Goal: Information Seeking & Learning: Learn about a topic

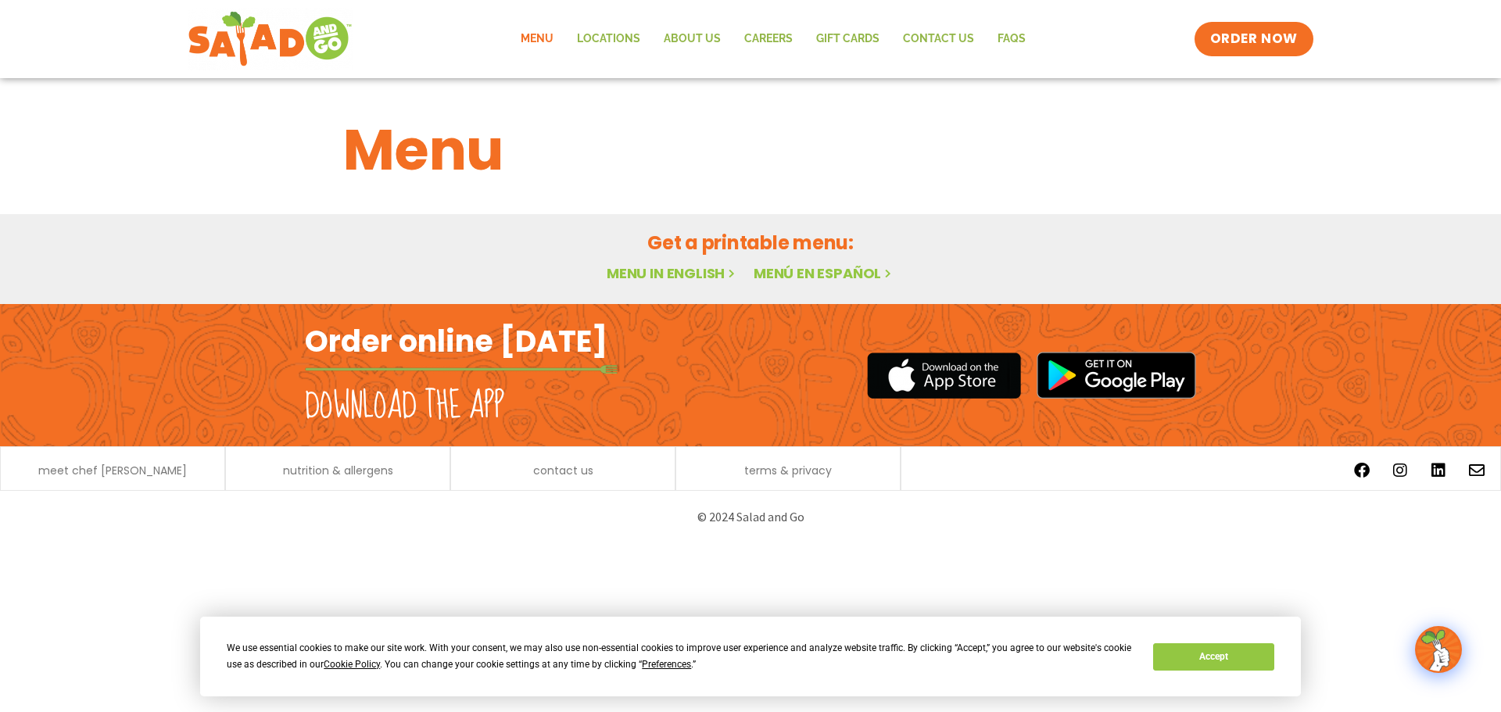
click at [653, 265] on link "Menu in English" at bounding box center [672, 273] width 131 height 20
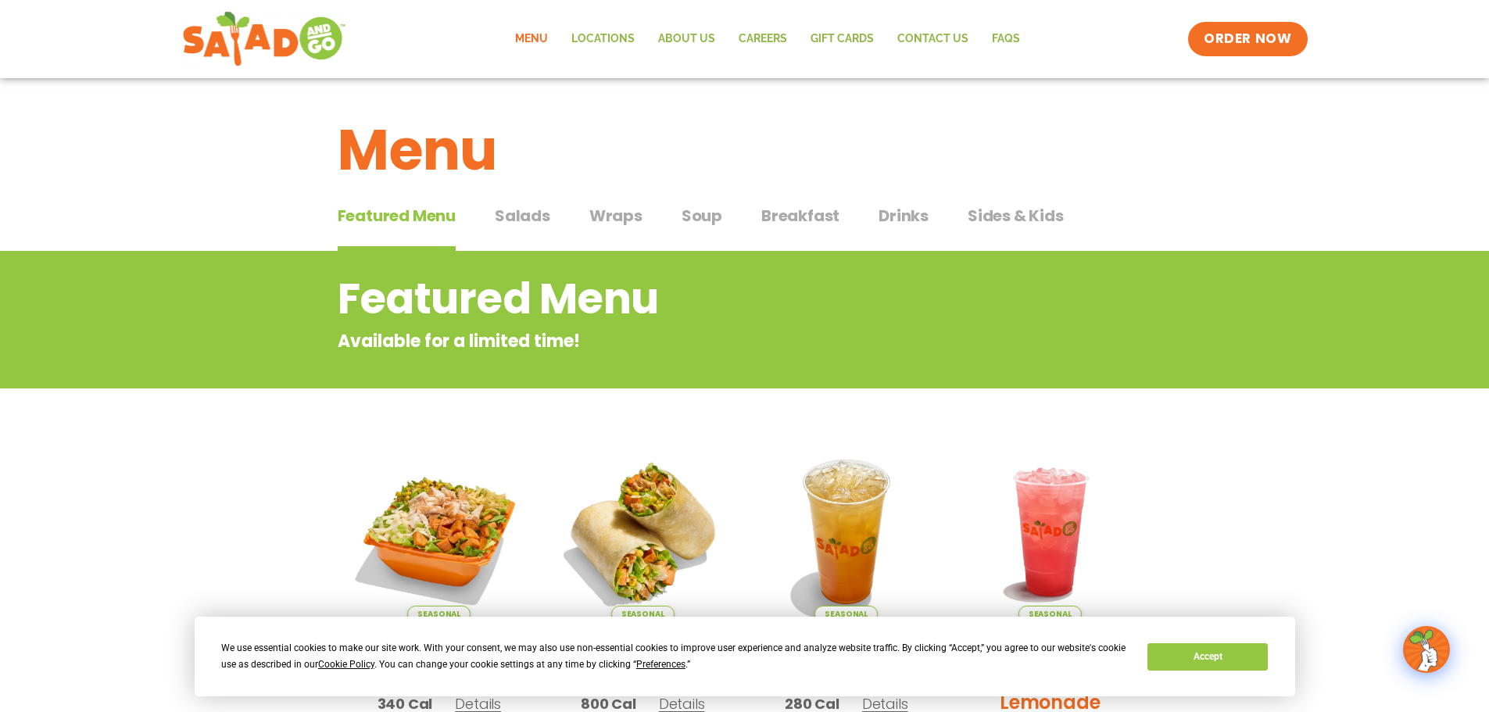
click at [503, 211] on span "Salads" at bounding box center [523, 215] width 56 height 23
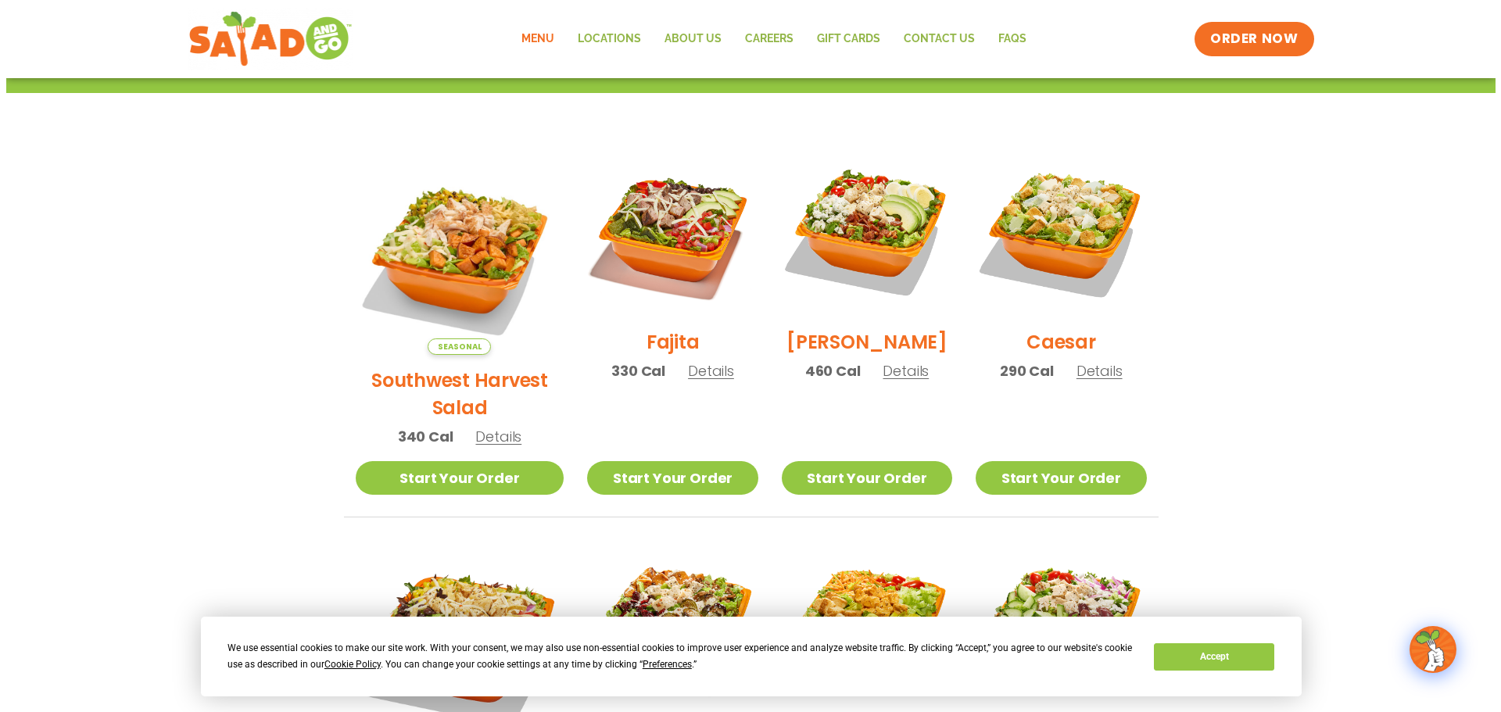
scroll to position [391, 0]
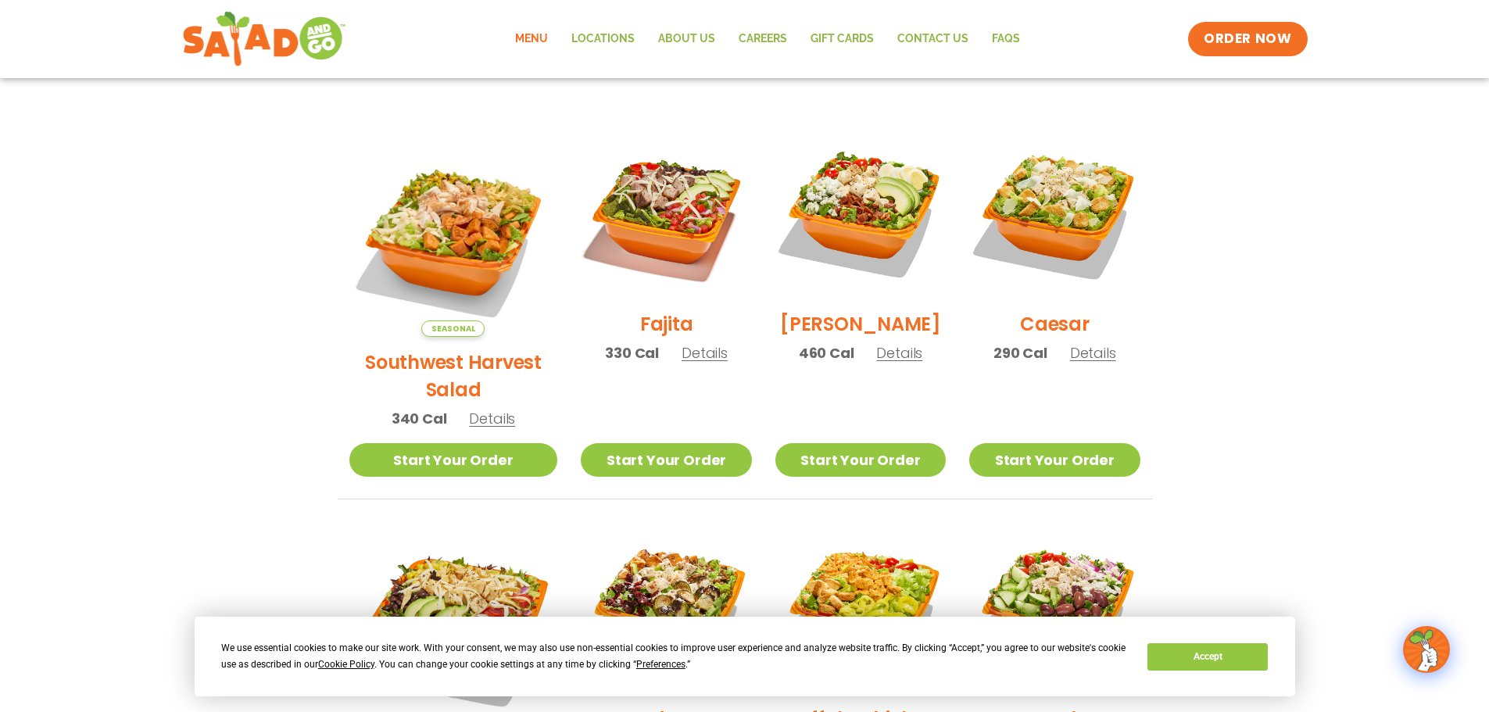
click at [876, 363] on span "Details" at bounding box center [899, 353] width 46 height 20
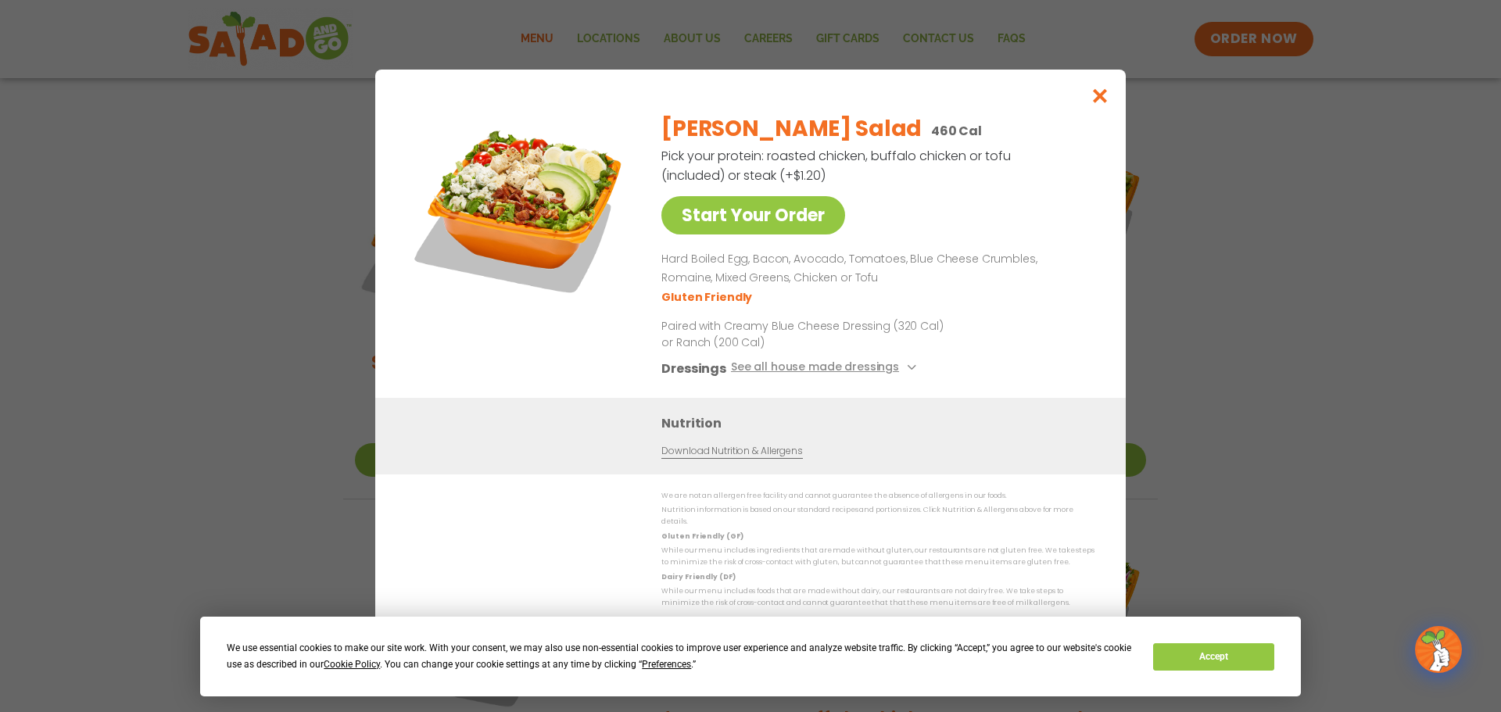
click at [694, 448] on div "Nutrition Download Nutrition & Allergens" at bounding box center [881, 435] width 441 height 45
click at [689, 458] on link "Download Nutrition & Allergens" at bounding box center [731, 450] width 141 height 15
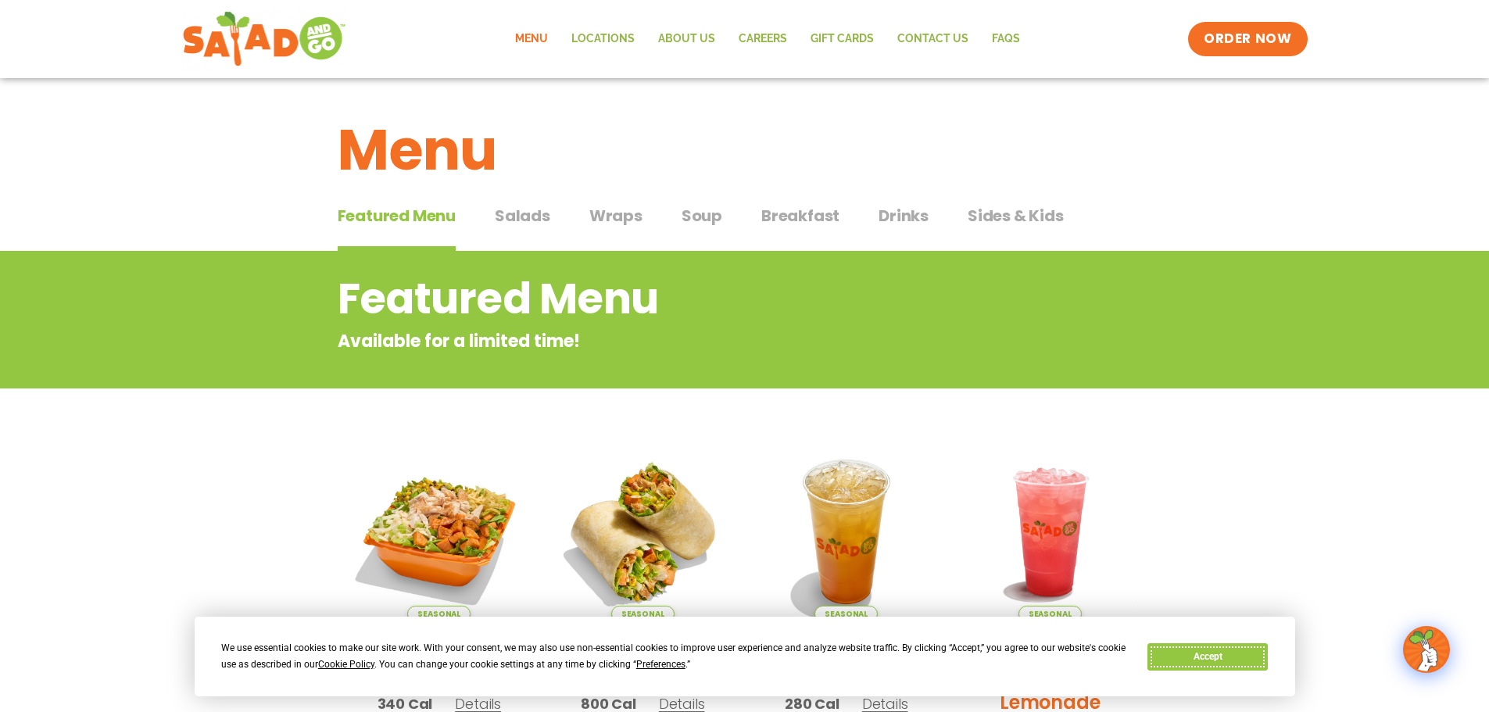
drag, startPoint x: 1211, startPoint y: 657, endPoint x: 1302, endPoint y: 651, distance: 90.8
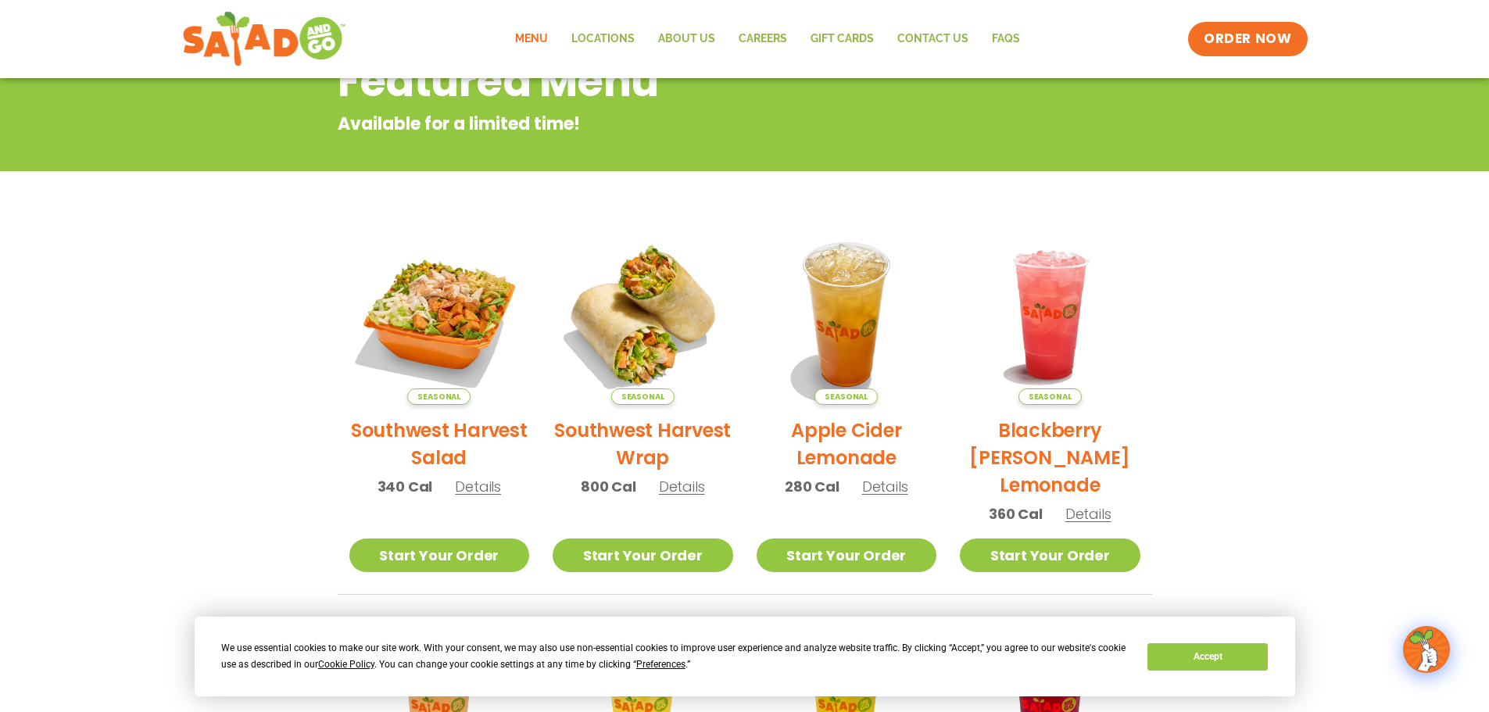
scroll to position [313, 0]
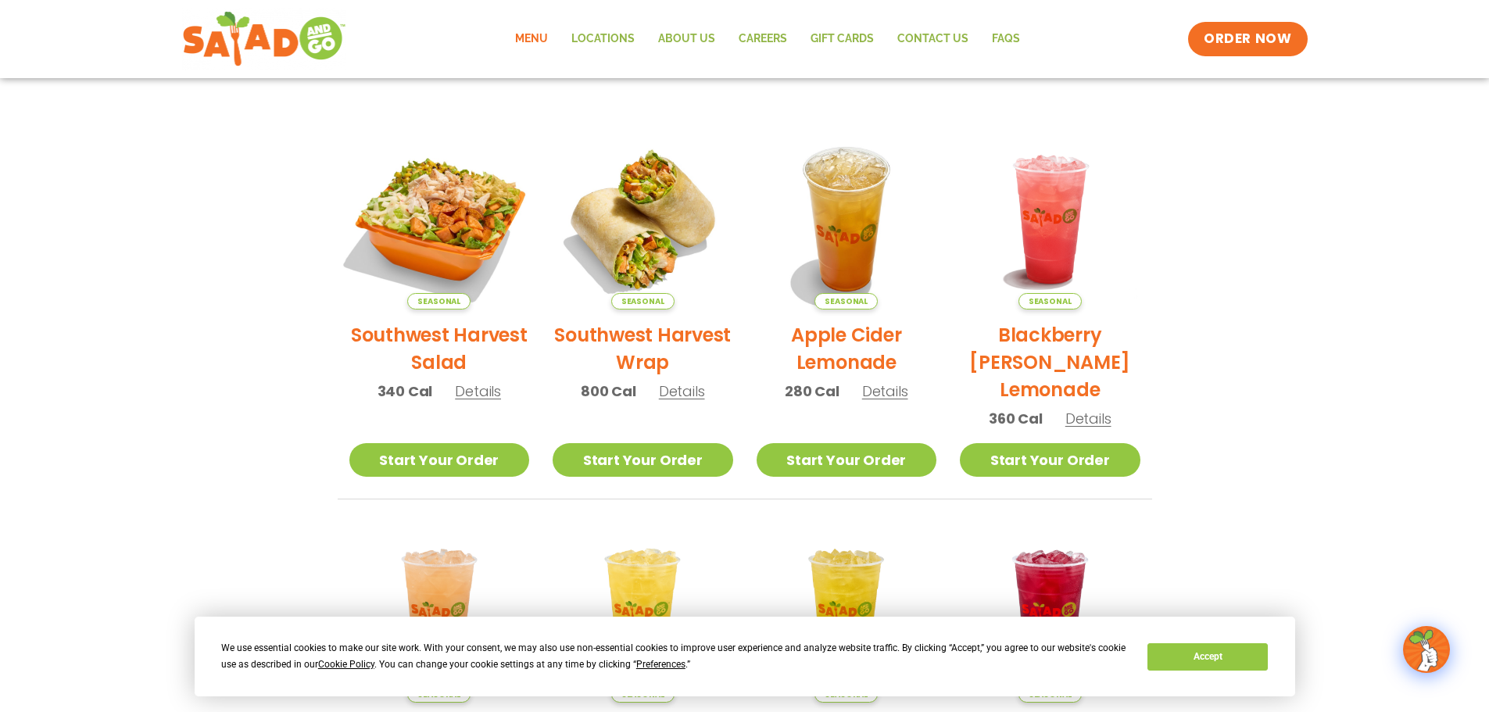
click at [414, 202] on img at bounding box center [439, 219] width 212 height 212
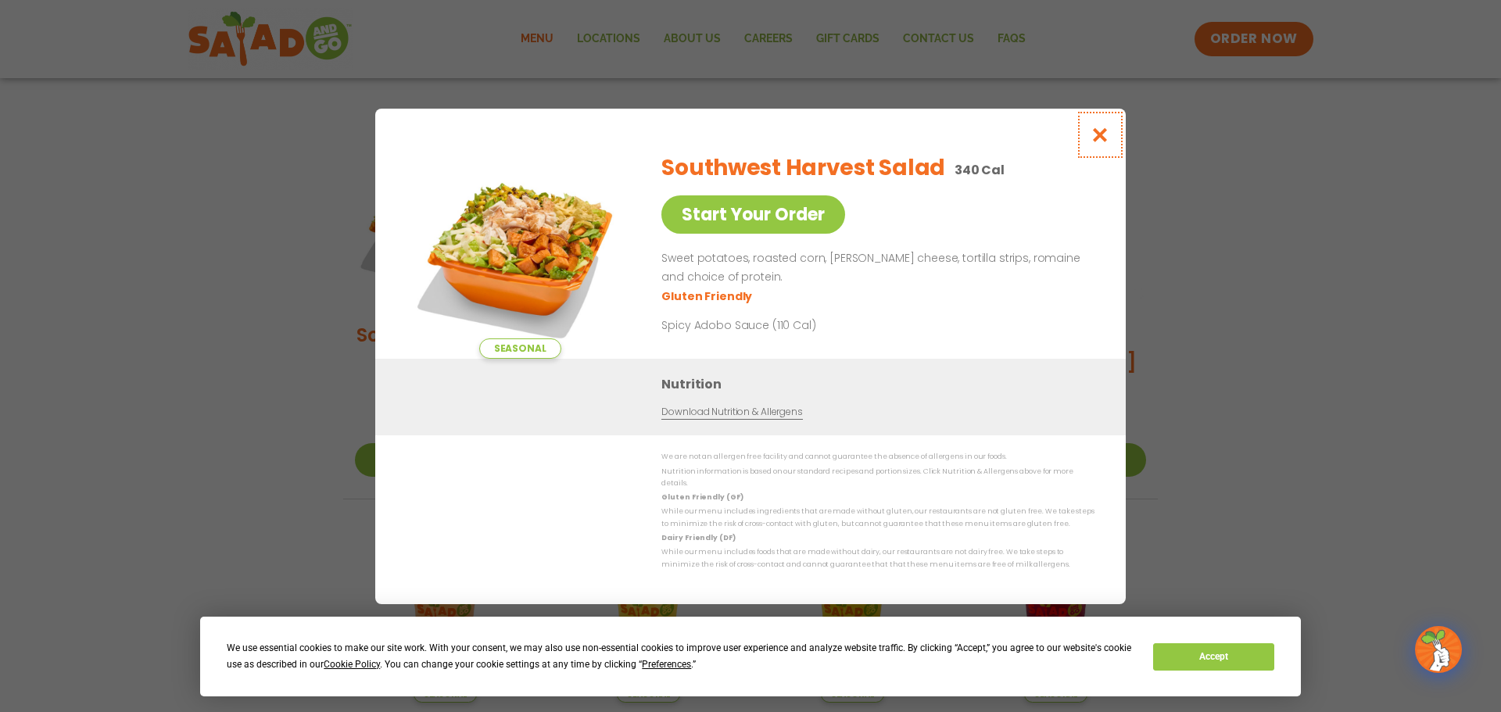
click at [1093, 129] on button "Close modal" at bounding box center [1100, 135] width 51 height 52
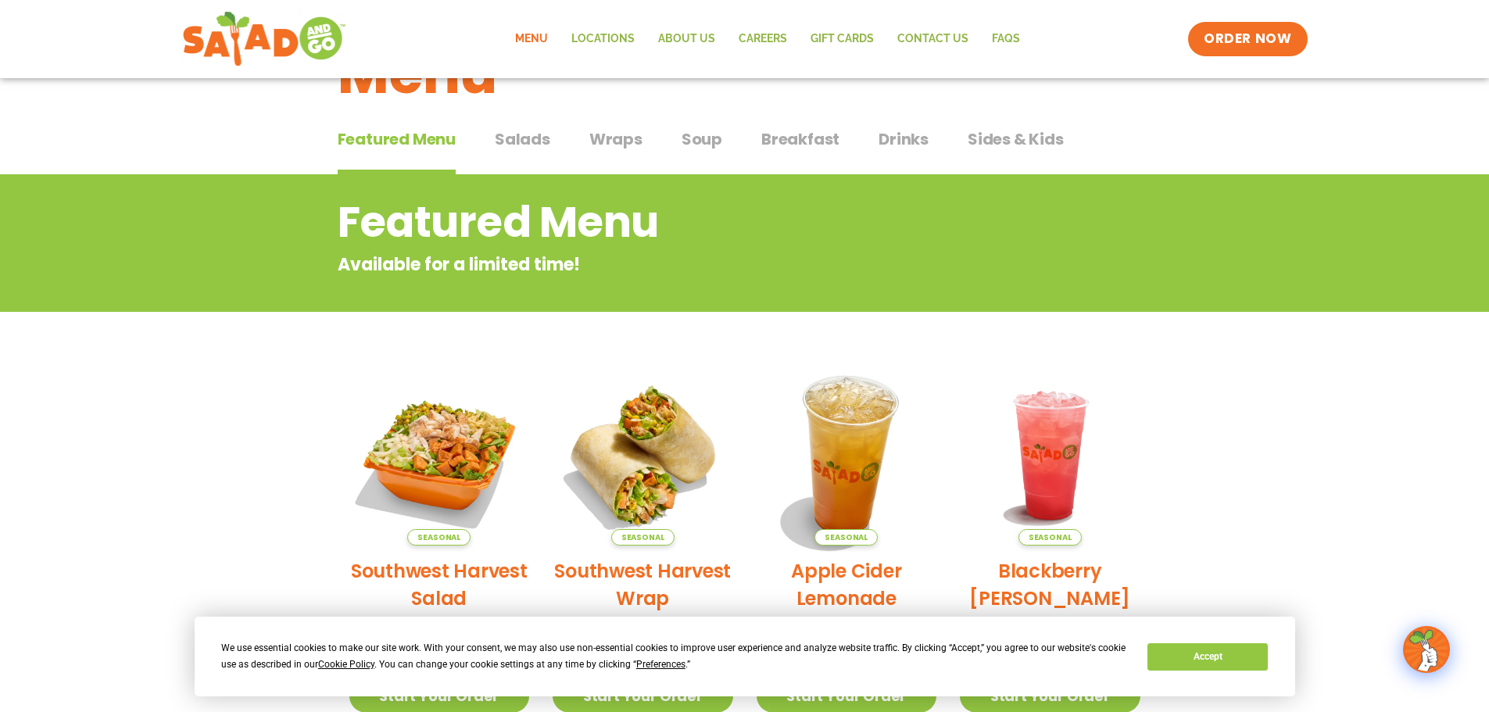
scroll to position [0, 0]
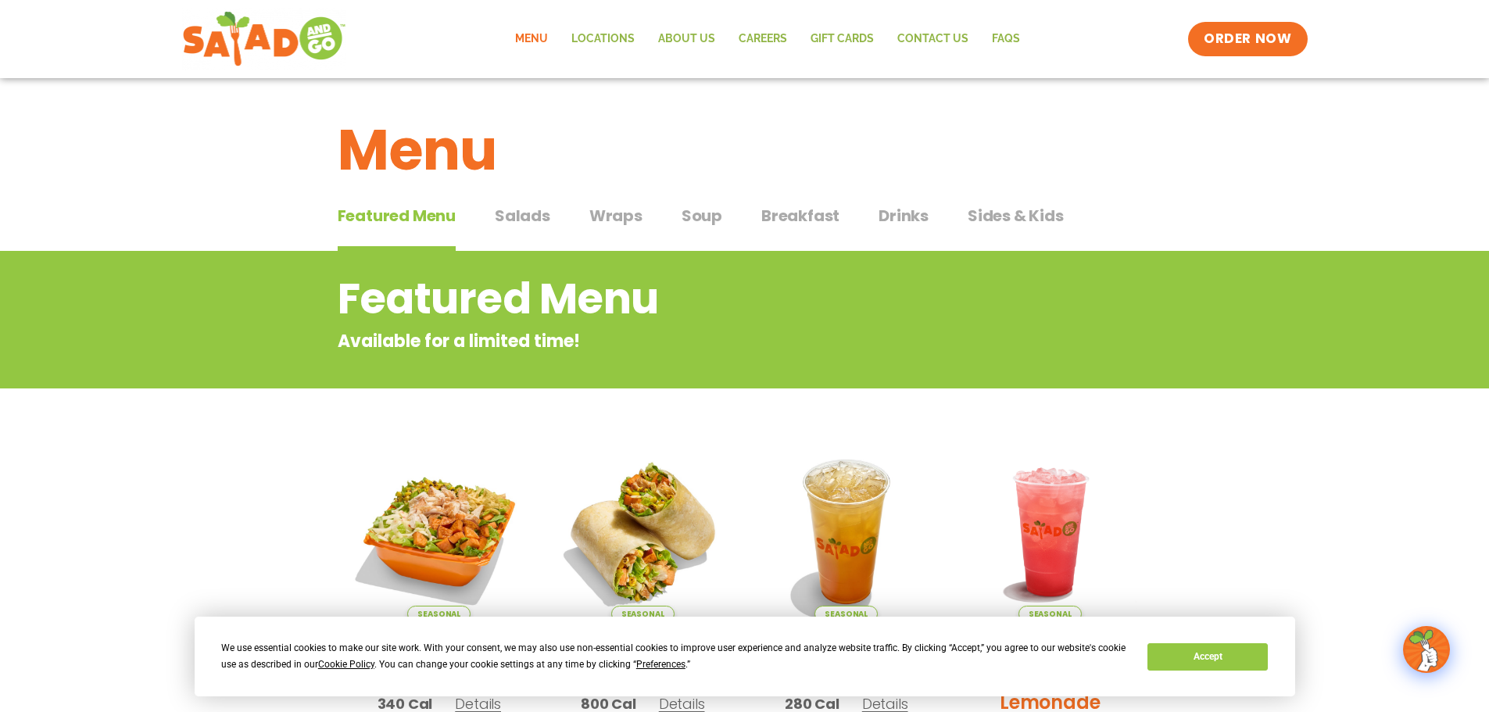
click at [528, 217] on span "Salads" at bounding box center [523, 215] width 56 height 23
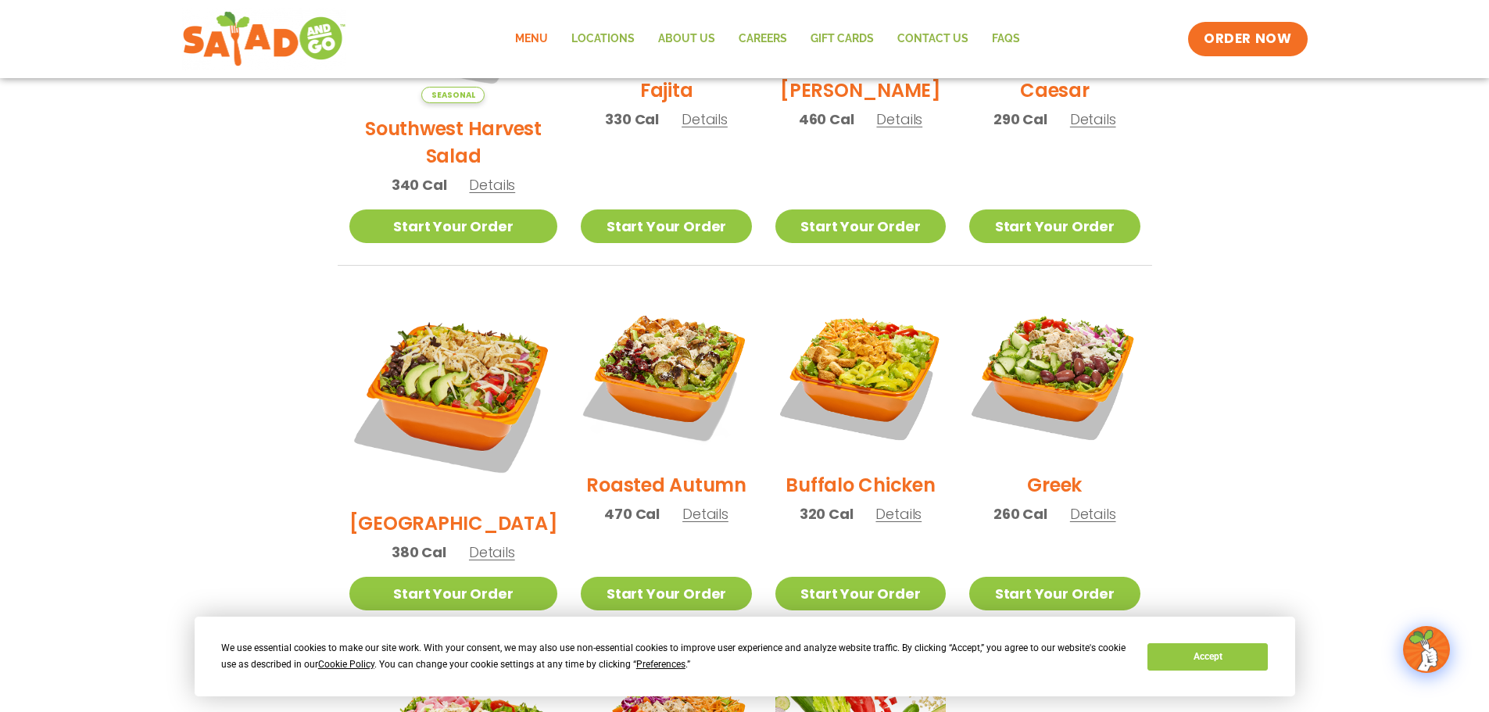
scroll to position [625, 0]
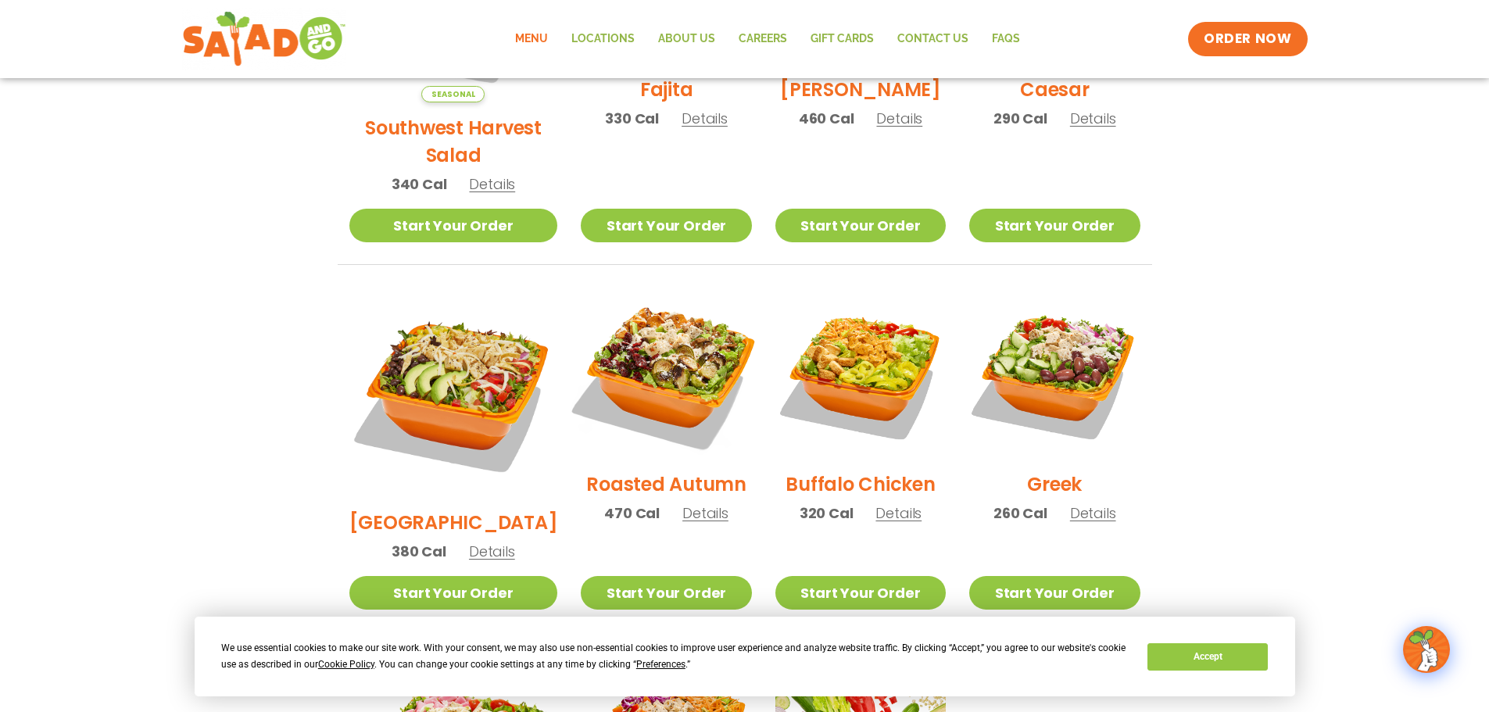
click at [635, 281] on img at bounding box center [666, 374] width 200 height 200
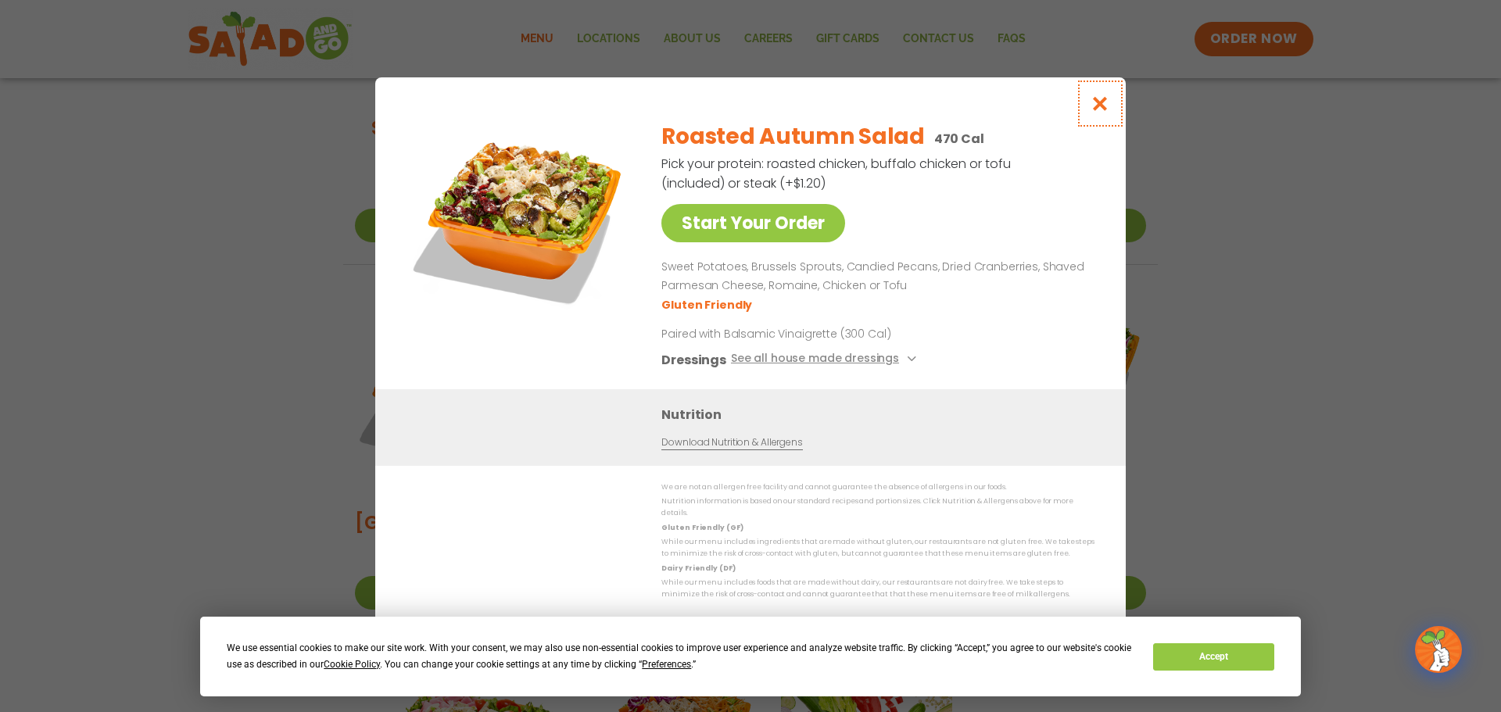
click at [1100, 112] on icon "Close modal" at bounding box center [1100, 103] width 20 height 16
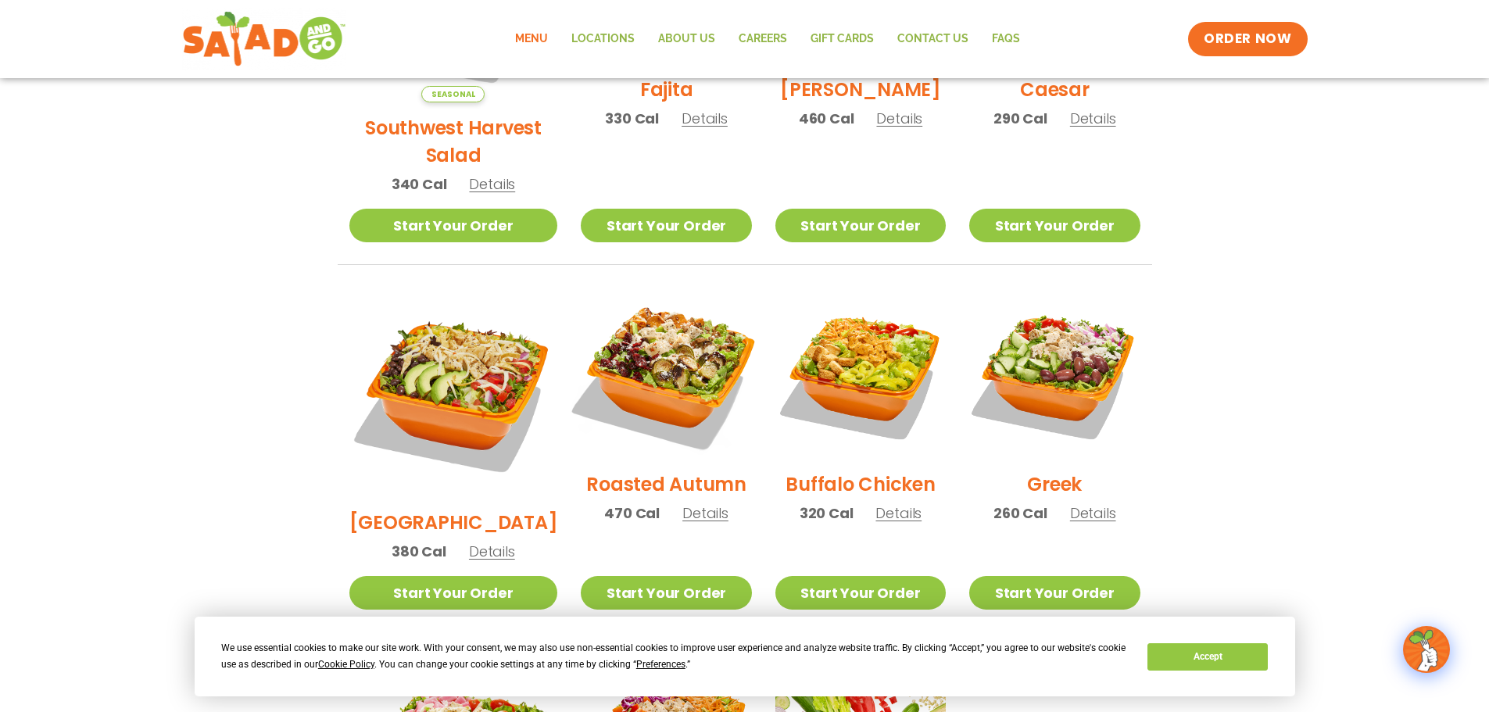
click at [667, 344] on img at bounding box center [666, 374] width 200 height 200
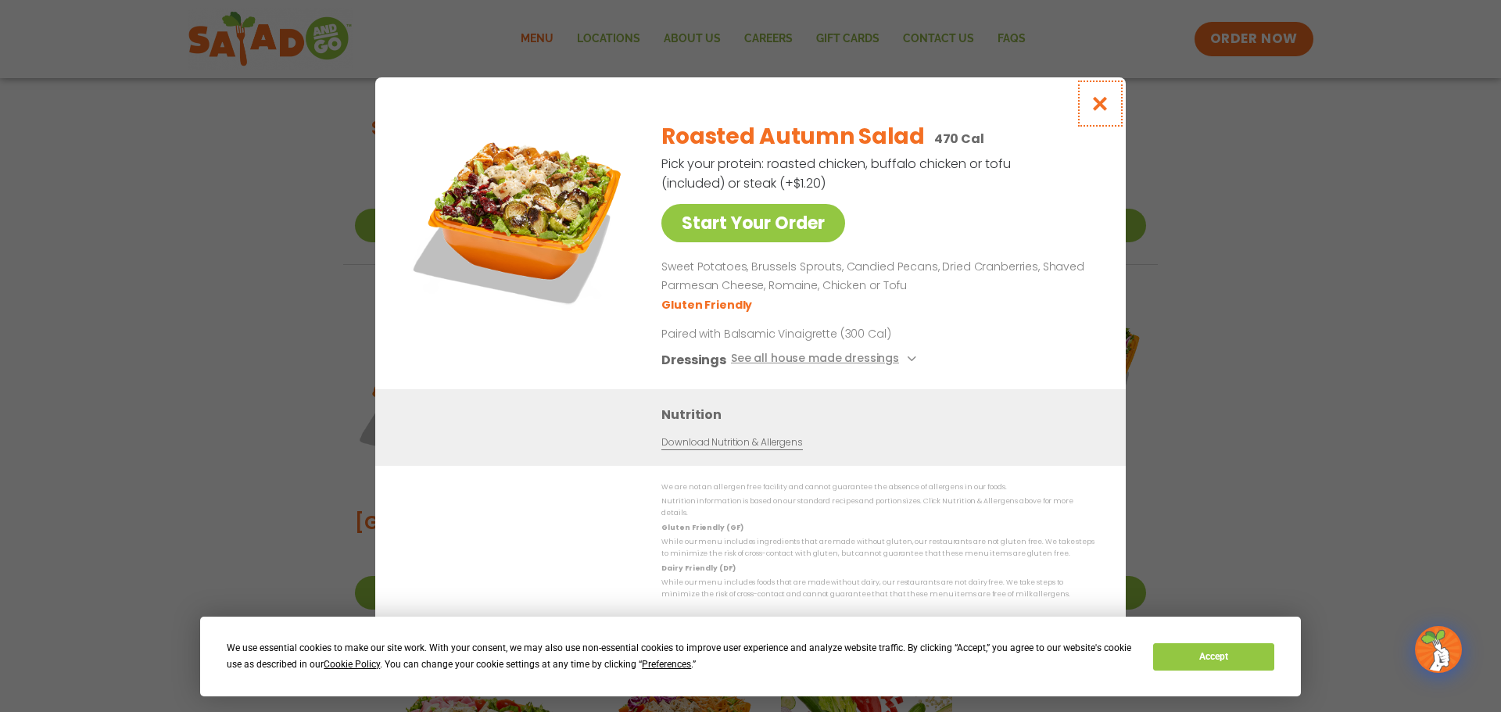
click at [1098, 108] on icon "Close modal" at bounding box center [1100, 103] width 20 height 16
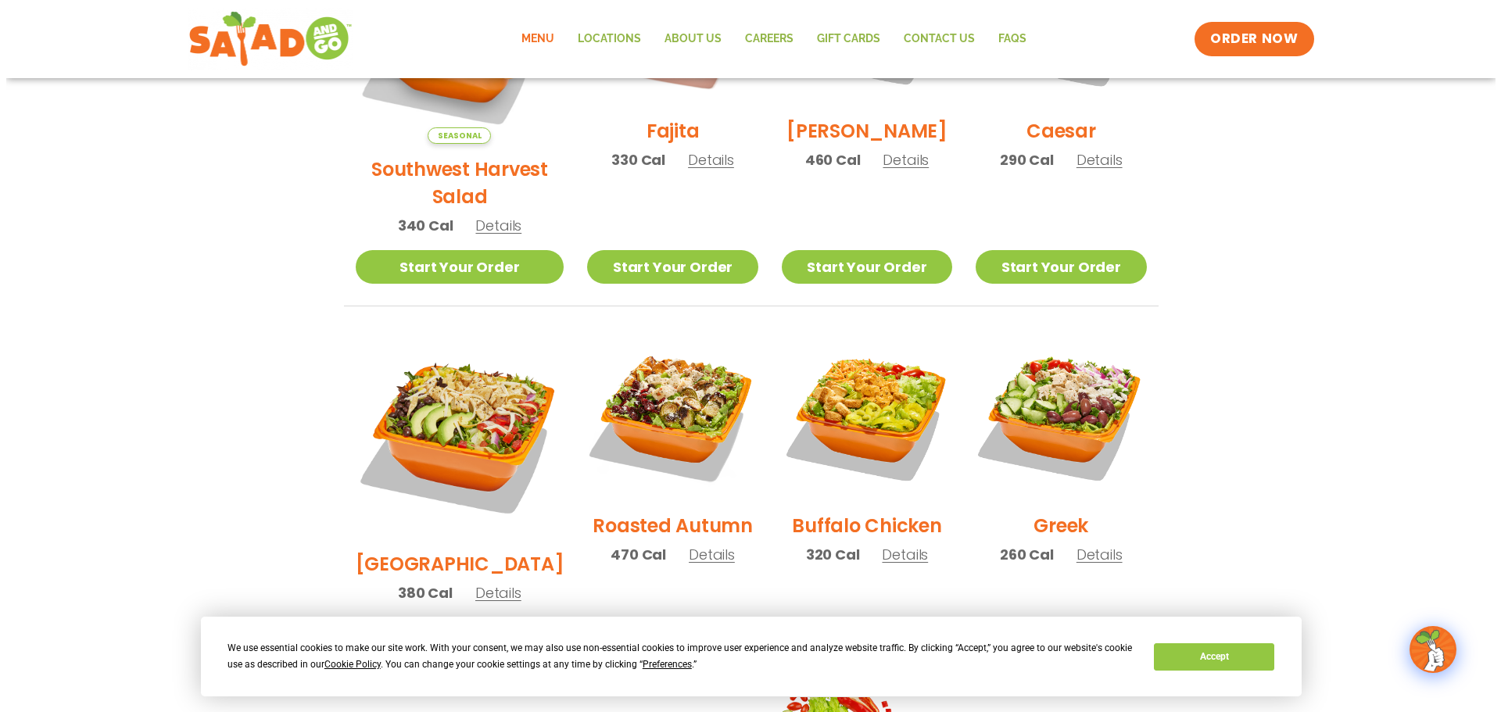
scroll to position [235, 0]
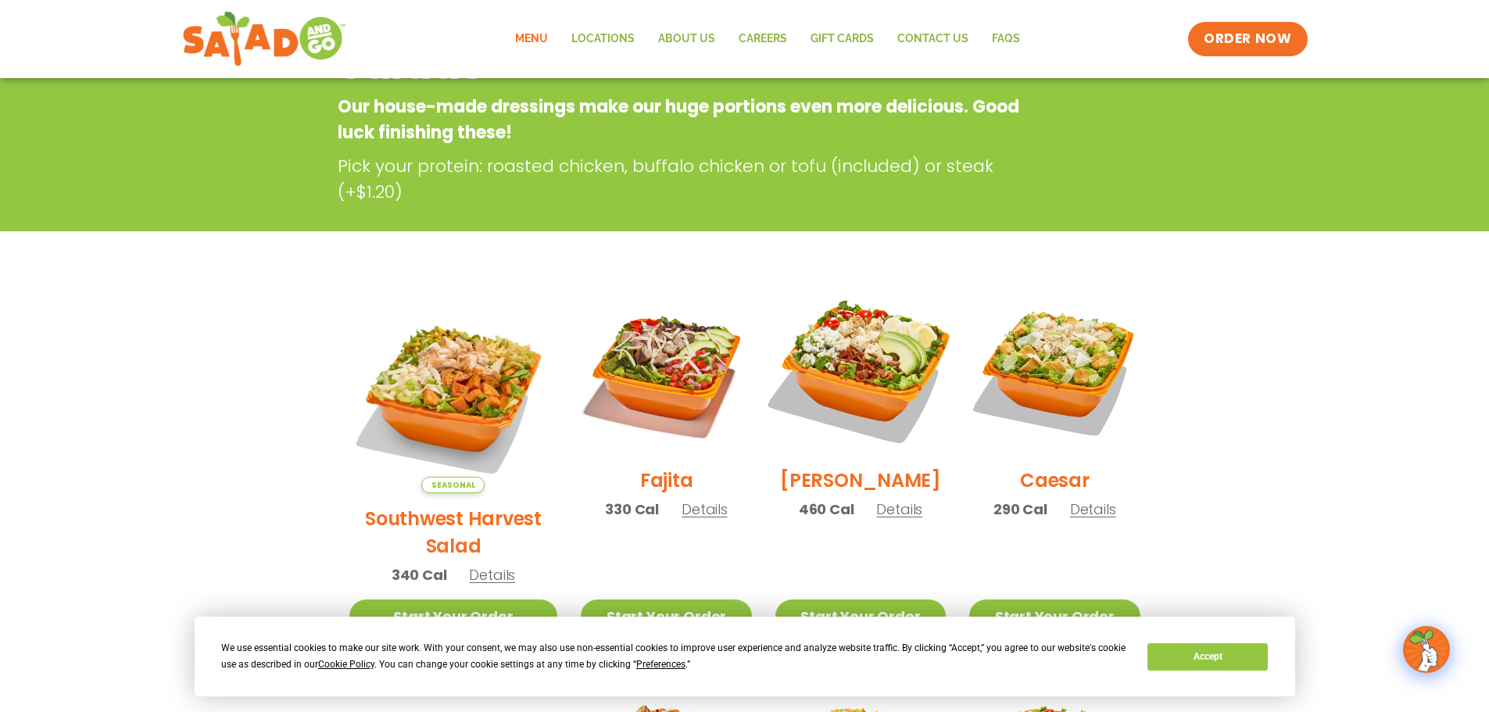
click at [842, 360] on img at bounding box center [861, 370] width 200 height 200
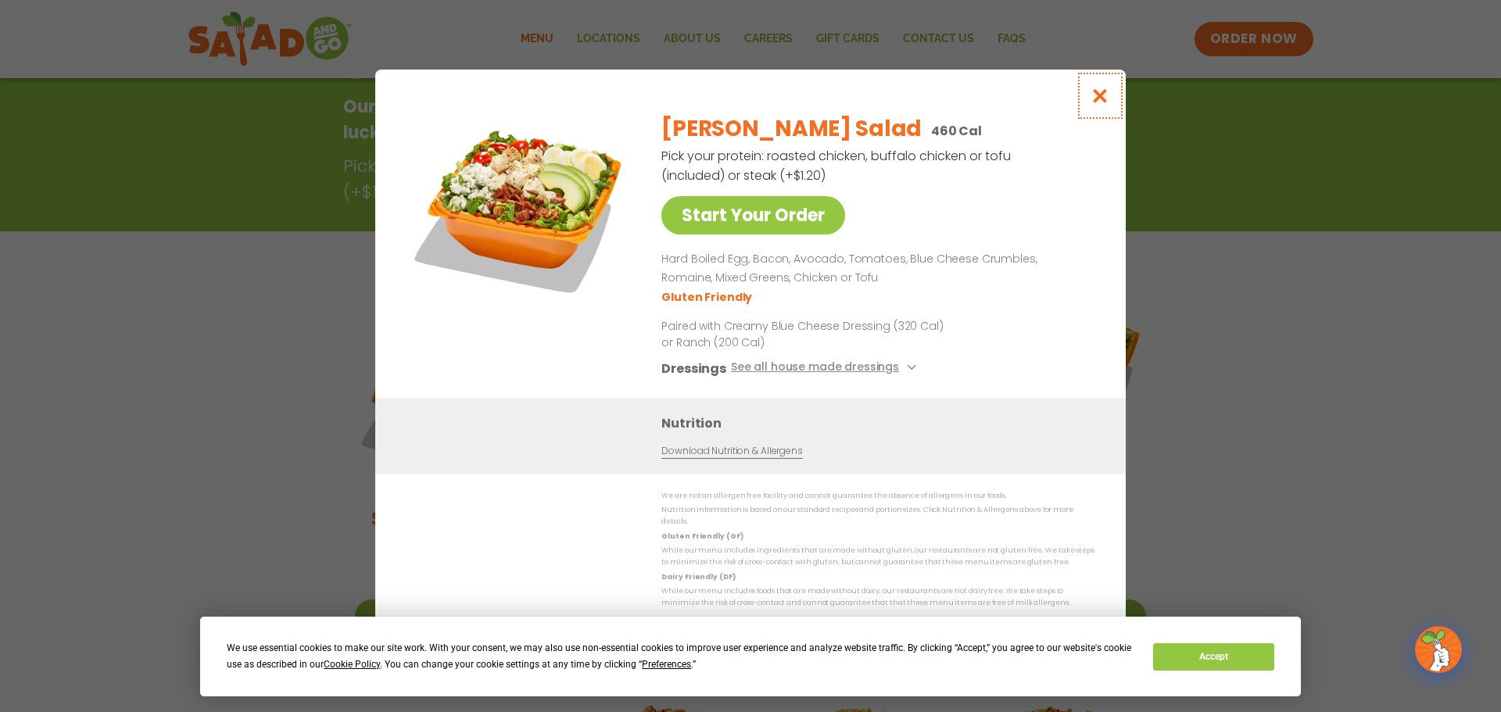
click at [1099, 100] on icon "Close modal" at bounding box center [1100, 96] width 20 height 16
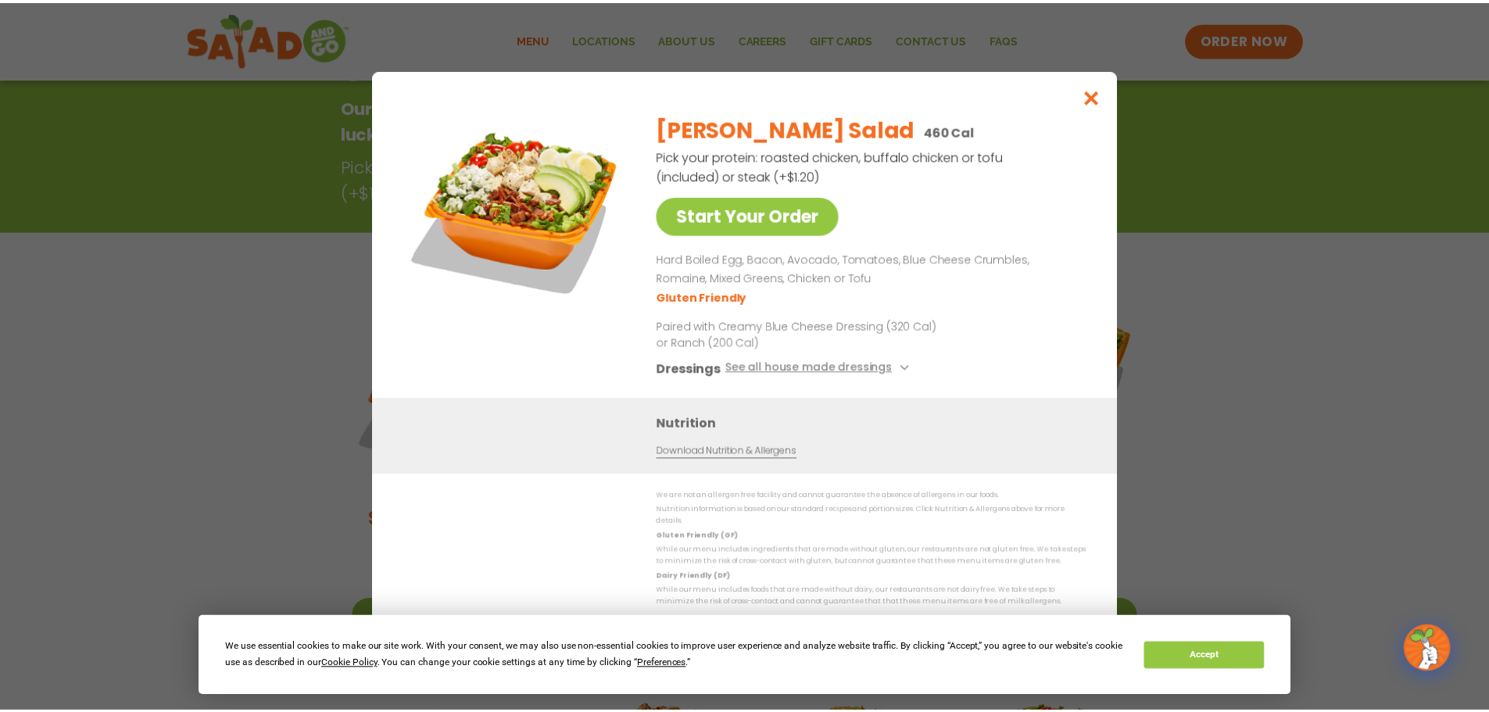
scroll to position [251, 0]
